Goal: Information Seeking & Learning: Check status

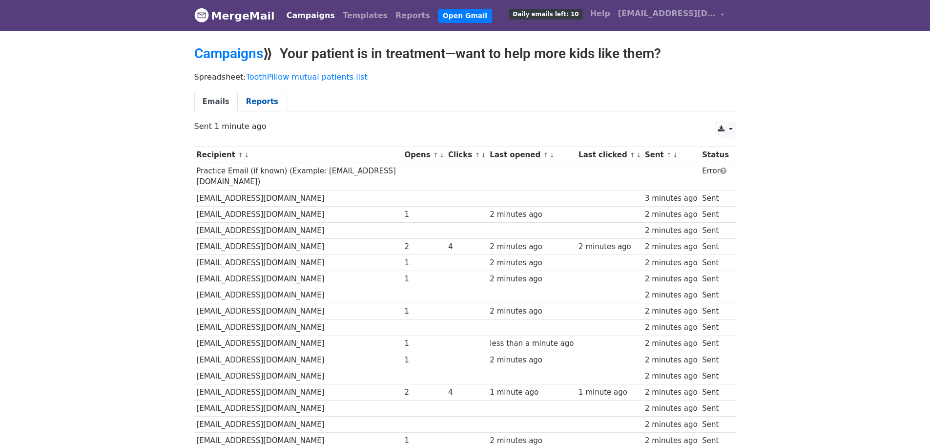
click at [254, 98] on link "Reports" at bounding box center [262, 102] width 49 height 20
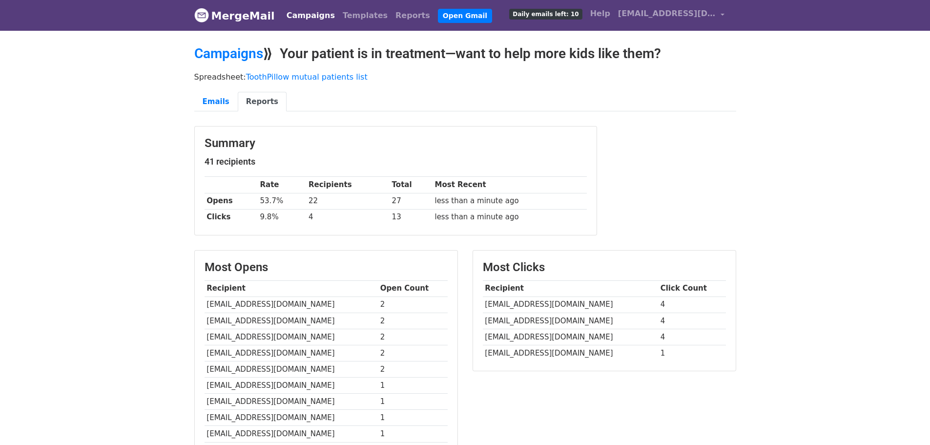
click at [287, 16] on link "Campaigns" at bounding box center [311, 16] width 56 height 20
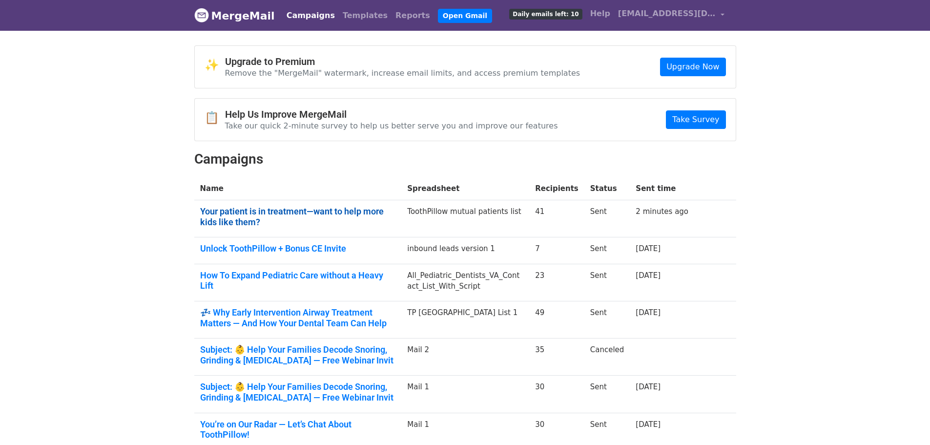
click at [244, 213] on link "Your patient is in treatment—want to help more kids like them?" at bounding box center [298, 216] width 196 height 21
